Goal: Task Accomplishment & Management: Complete application form

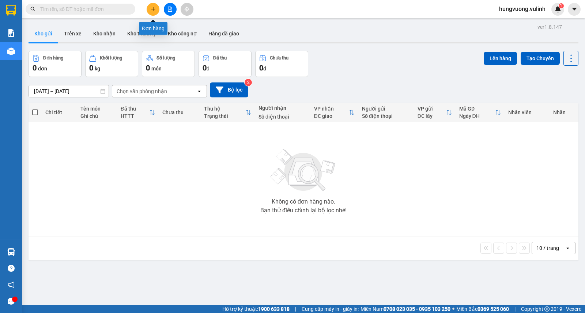
click at [154, 7] on icon "plus" at bounding box center [153, 9] width 5 height 5
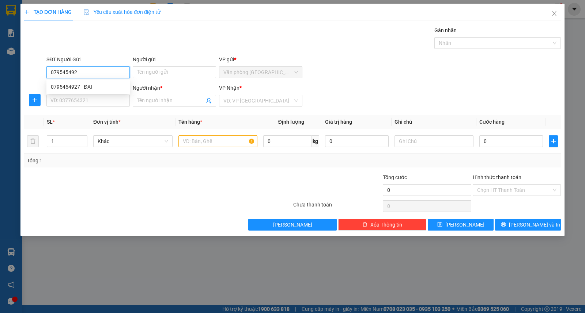
type input "0795454927"
click at [103, 85] on div "0795454927 - ĐẠI" at bounding box center [88, 87] width 75 height 8
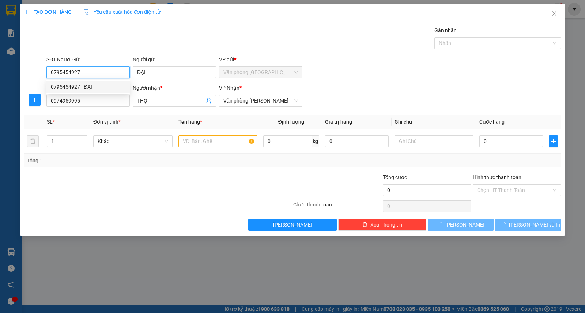
type input "ĐẠI"
type input "0974959995"
type input "THỌ"
type input "30.000"
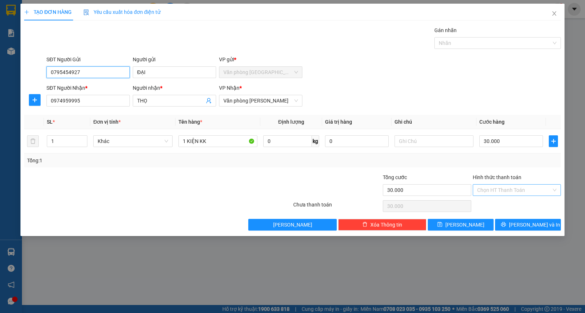
type input "0795454927"
click at [495, 187] on input "Hình thức thanh toán" at bounding box center [514, 190] width 74 height 11
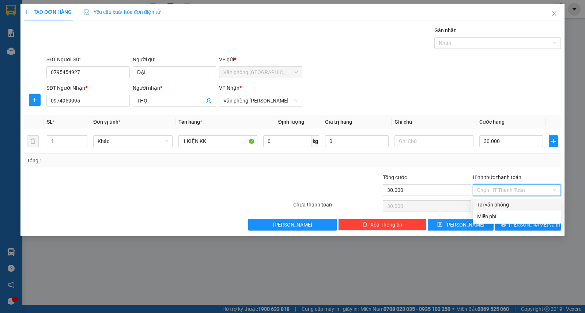
click at [490, 202] on div "Tại văn phòng" at bounding box center [516, 205] width 79 height 8
type input "0"
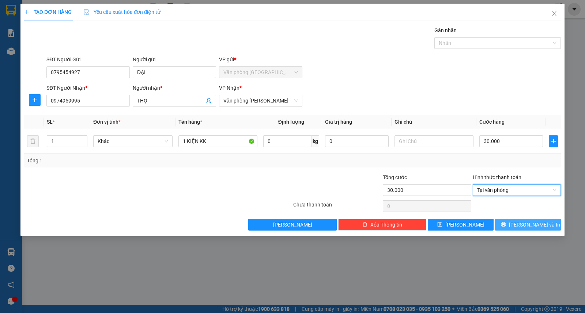
click at [549, 222] on button "[PERSON_NAME] và In" at bounding box center [528, 225] width 66 height 12
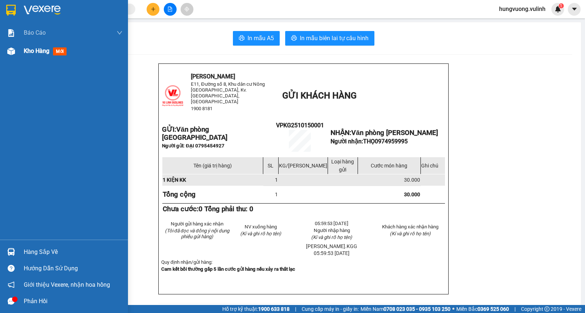
click at [33, 54] on span "Kho hàng" at bounding box center [37, 50] width 26 height 7
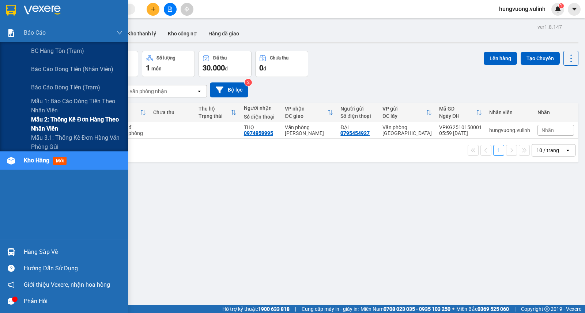
click at [92, 120] on span "Mẫu 2: Thống kê đơn hàng theo nhân viên" at bounding box center [76, 124] width 91 height 18
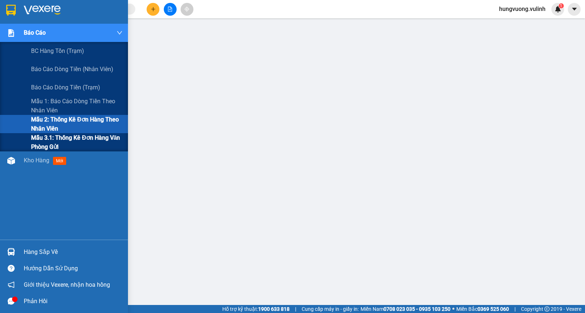
click at [102, 141] on span "Mẫu 3.1: Thống kê đơn hàng văn phòng gửi" at bounding box center [76, 142] width 91 height 18
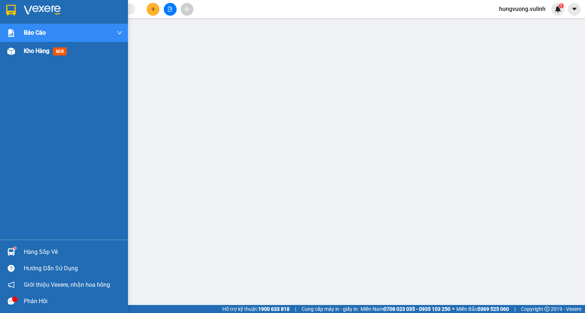
click at [55, 57] on div "Kho hàng mới" at bounding box center [73, 51] width 99 height 18
